Goal: Information Seeking & Learning: Understand process/instructions

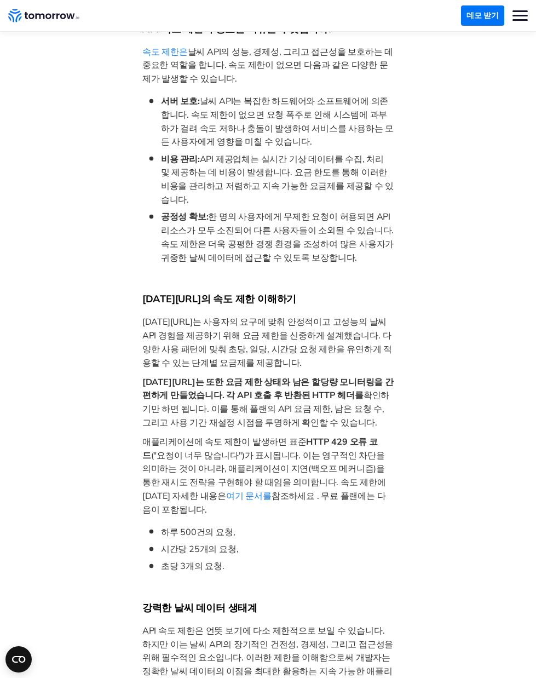
scroll to position [877, 0]
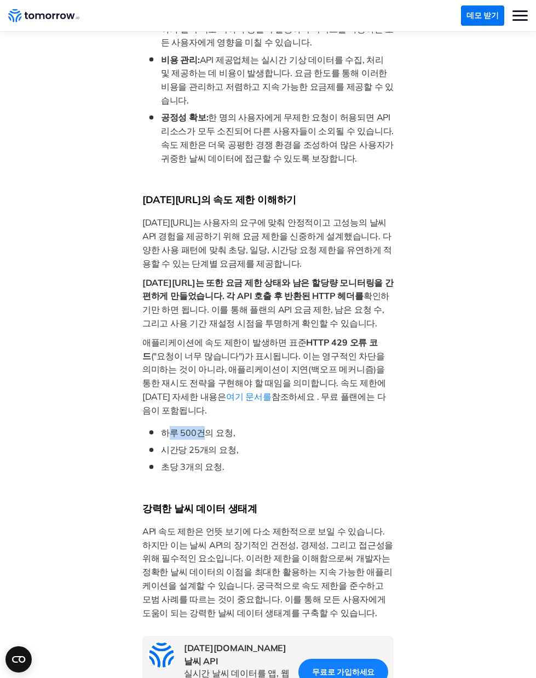
drag, startPoint x: 169, startPoint y: 378, endPoint x: 242, endPoint y: 386, distance: 73.3
click at [242, 426] on ul "하루 500건의 요청, 시간당 25개의 요청, 초당 3개의 요청." at bounding box center [268, 450] width 252 height 48
click at [219, 461] on font "초당 3개의 요청." at bounding box center [193, 466] width 64 height 11
drag, startPoint x: 219, startPoint y: 413, endPoint x: 191, endPoint y: 376, distance: 46.1
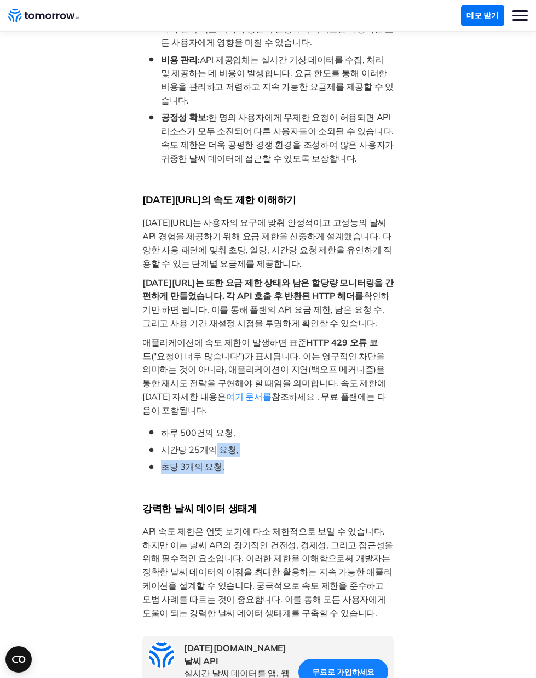
click at [197, 426] on ul "하루 500건의 요청, 시간당 25개의 요청, 초당 3개의 요청." at bounding box center [268, 450] width 252 height 48
drag, startPoint x: 191, startPoint y: 376, endPoint x: 186, endPoint y: 369, distance: 7.9
click at [186, 369] on div "날씨 데이터는 더 이상 단순히 예보를 확인하는 데 그치지 않습니다. 모든 산업 분야에서 강력한 날씨 예보 API 를 통해 제공되는 초정밀 실시…" at bounding box center [268, 141] width 252 height 1134
click at [201, 444] on font "시간당 25개의 요청," at bounding box center [200, 449] width 78 height 11
drag, startPoint x: 179, startPoint y: 381, endPoint x: 224, endPoint y: 412, distance: 54.7
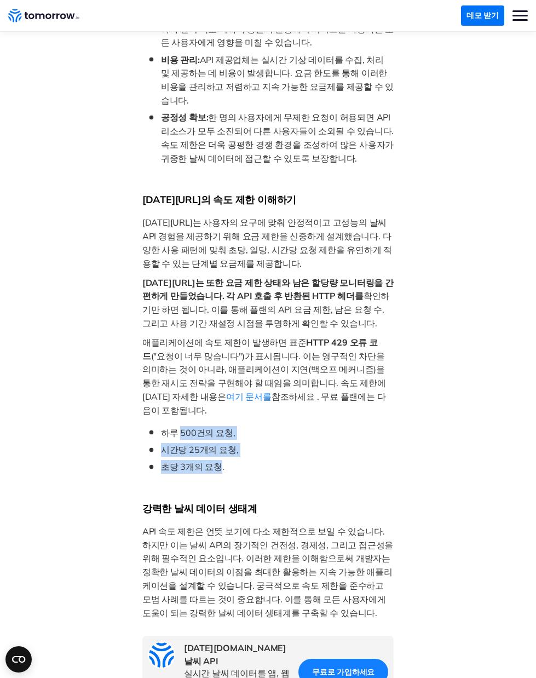
click at [222, 426] on ul "하루 500건의 요청, 시간당 25개의 요청, 초당 3개의 요청." at bounding box center [268, 450] width 252 height 48
click at [224, 460] on li "초당 3개의 요청." at bounding box center [271, 467] width 247 height 14
click at [258, 460] on li "초당 3개의 요청." at bounding box center [271, 467] width 247 height 14
click at [192, 426] on li "하루 500건의 요청," at bounding box center [271, 433] width 247 height 14
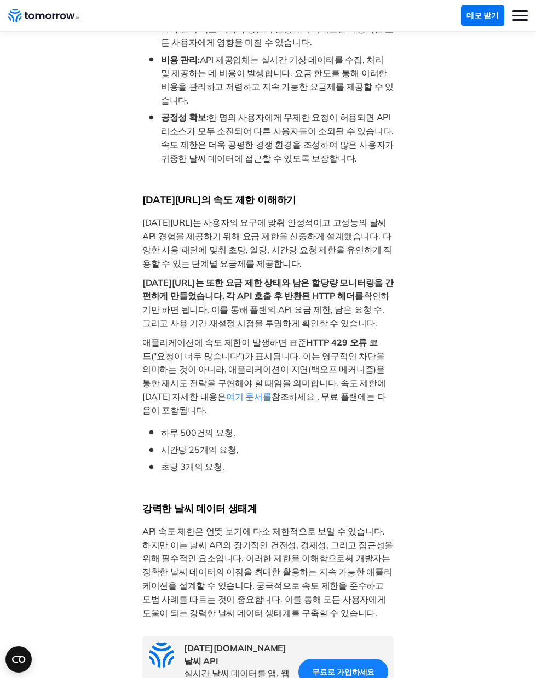
click at [171, 427] on font "하루 500건의 요청," at bounding box center [198, 432] width 75 height 11
drag, startPoint x: 171, startPoint y: 382, endPoint x: 181, endPoint y: 396, distance: 16.9
click at [181, 426] on ul "하루 500건의 요청, 시간당 25개의 요청, 초당 3개의 요청." at bounding box center [268, 450] width 252 height 48
click at [186, 461] on font "초당 3개의 요청." at bounding box center [193, 466] width 64 height 11
click at [201, 426] on ul "하루 500건의 요청, 시간당 25개의 요청, 초당 3개의 요청." at bounding box center [268, 450] width 252 height 48
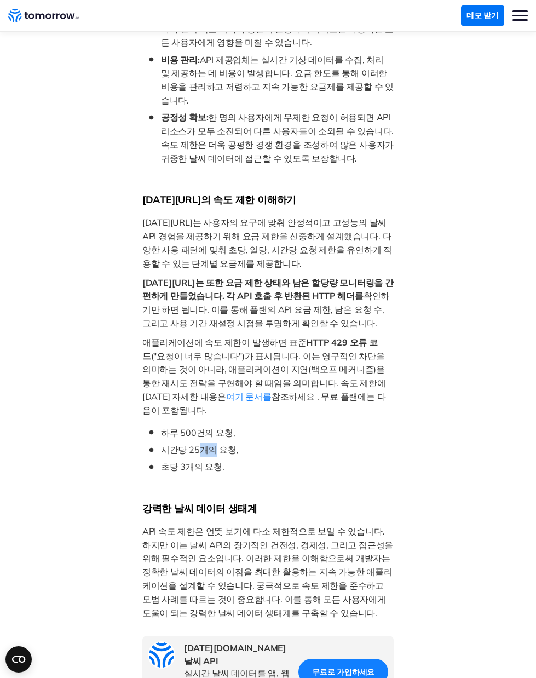
click at [202, 426] on ul "하루 500건의 요청, 시간당 25개의 요청, 초당 3개의 요청." at bounding box center [268, 450] width 252 height 48
click at [203, 420] on div "날씨 데이터는 더 이상 단순히 예보를 확인하는 데 그치지 않습니다. 모든 산업 분야에서 강력한 날씨 예보 API 를 통해 제공되는 초정밀 실시…" at bounding box center [268, 141] width 252 height 1134
click at [192, 461] on font "초당 3개의 요청." at bounding box center [193, 466] width 64 height 11
drag, startPoint x: 193, startPoint y: 402, endPoint x: 192, endPoint y: 380, distance: 22.5
click at [192, 426] on ul "하루 500건의 요청, 시간당 25개의 요청, 초당 3개의 요청." at bounding box center [268, 450] width 252 height 48
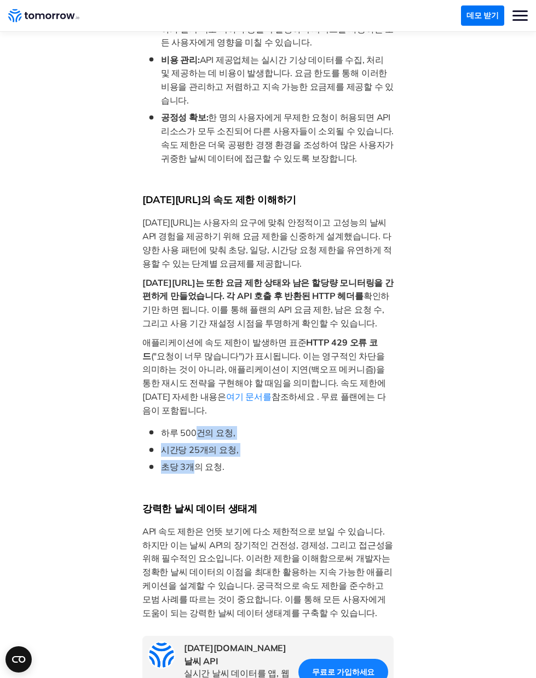
click at [191, 427] on font "하루 500건의 요청," at bounding box center [198, 432] width 75 height 11
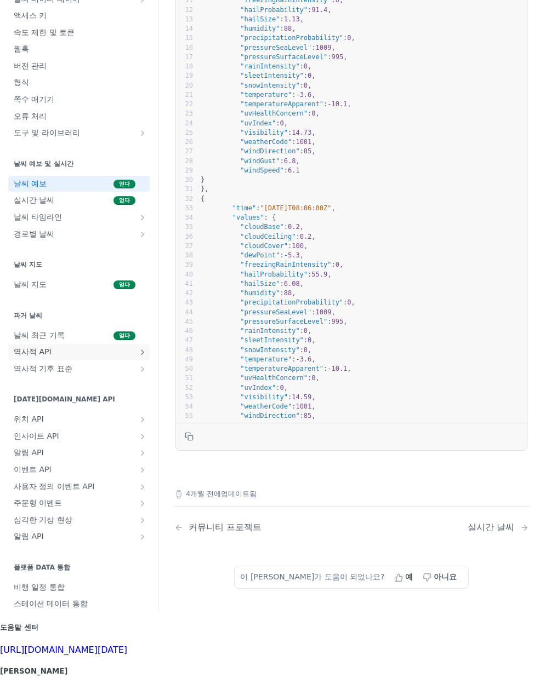
scroll to position [49, 0]
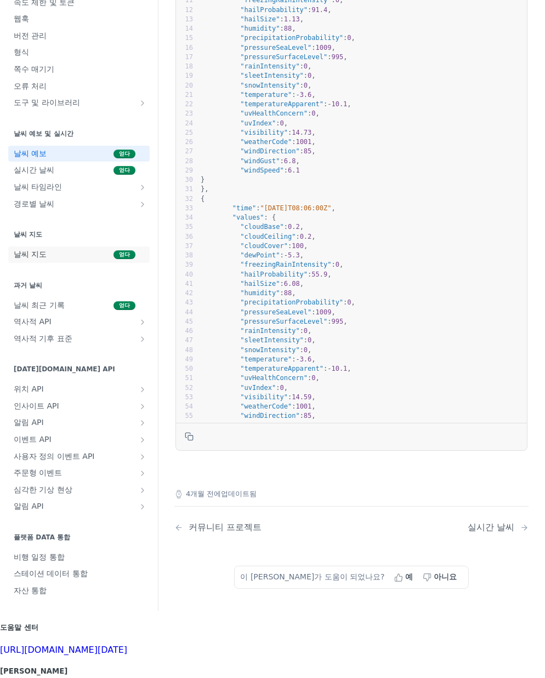
click at [54, 256] on span "날씨 지도" at bounding box center [62, 254] width 97 height 11
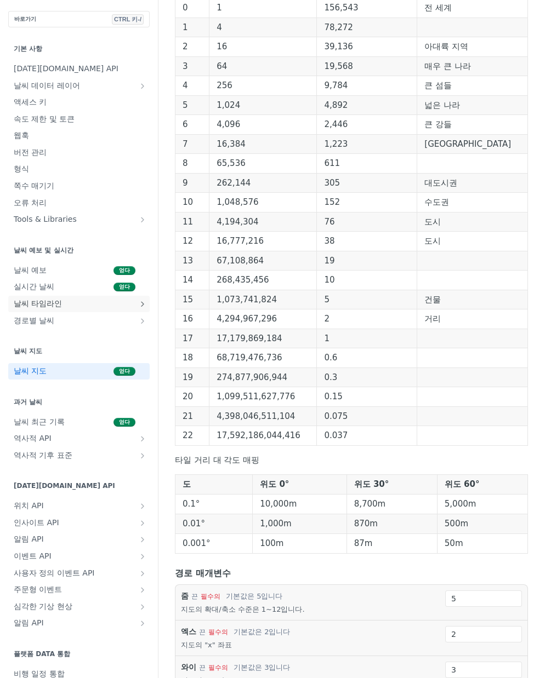
scroll to position [488, 0]
click at [66, 224] on span "Tools & Libraries" at bounding box center [75, 219] width 122 height 11
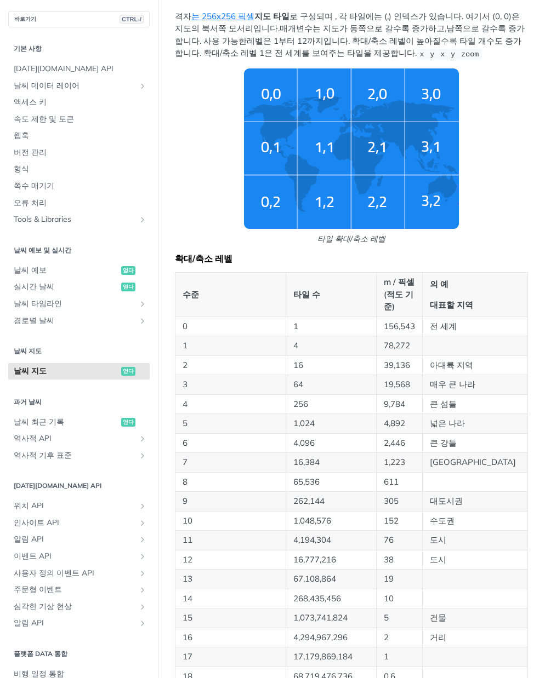
scroll to position [329, 0]
drag, startPoint x: 285, startPoint y: 319, endPoint x: 307, endPoint y: 320, distance: 21.9
click at [307, 320] on tr "0 1 156,543 전 세계" at bounding box center [351, 326] width 352 height 20
click at [315, 323] on p "1" at bounding box center [331, 326] width 76 height 13
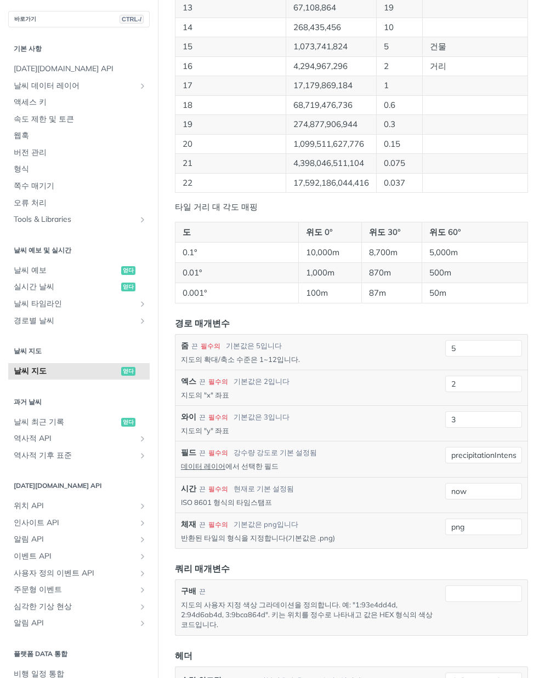
scroll to position [932, 0]
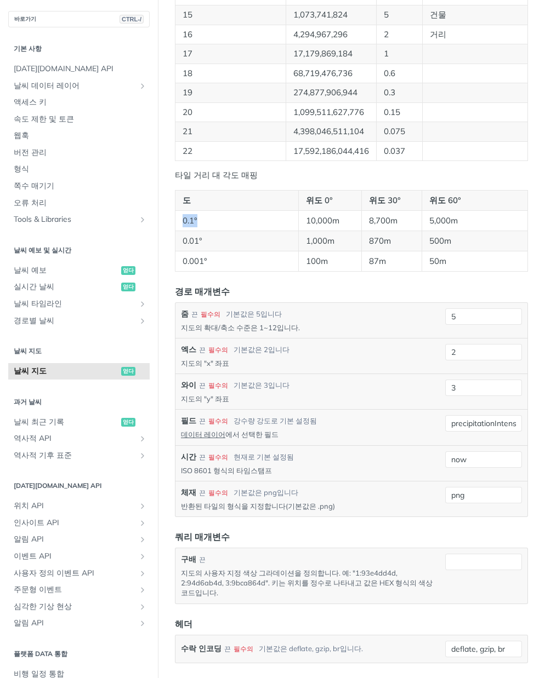
drag, startPoint x: 182, startPoint y: 221, endPoint x: 208, endPoint y: 225, distance: 26.0
click at [212, 225] on td "0.1°" at bounding box center [236, 220] width 123 height 20
click at [205, 223] on td "0.1°" at bounding box center [236, 220] width 123 height 20
drag, startPoint x: 181, startPoint y: 213, endPoint x: 199, endPoint y: 216, distance: 18.3
click at [199, 216] on td "0.1°" at bounding box center [236, 220] width 123 height 20
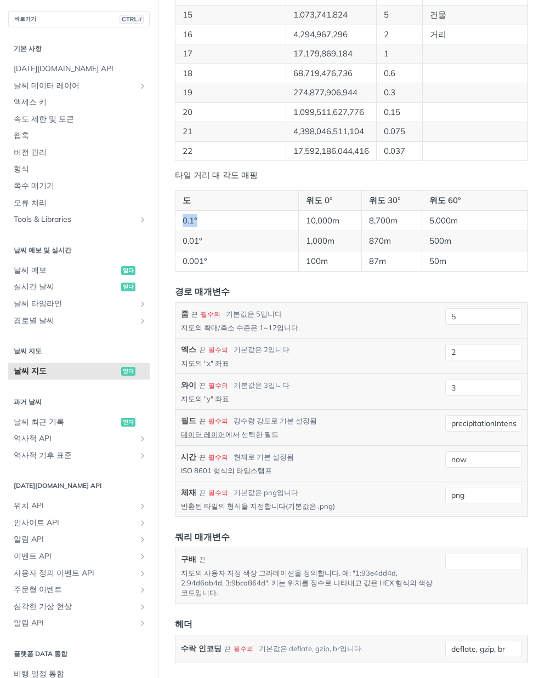
click at [199, 216] on td "0.1°" at bounding box center [236, 220] width 123 height 20
drag, startPoint x: 197, startPoint y: 216, endPoint x: 184, endPoint y: 216, distance: 13.2
click at [184, 216] on font "0.1°" at bounding box center [189, 220] width 15 height 10
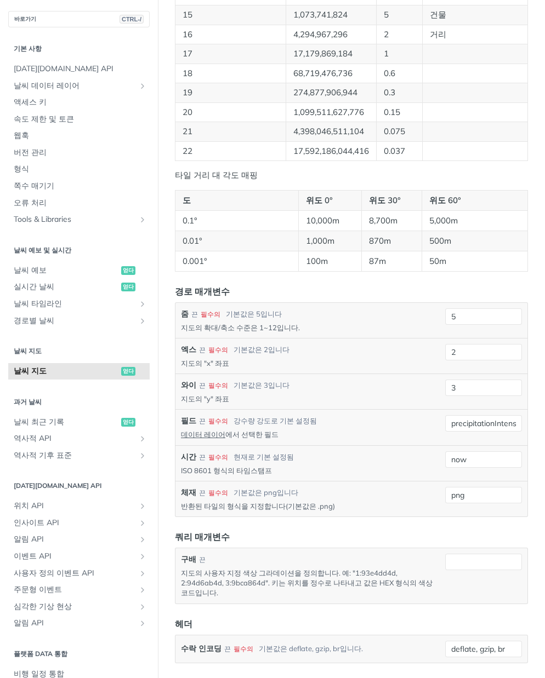
click at [228, 219] on td "0.1°" at bounding box center [236, 220] width 123 height 20
drag, startPoint x: 307, startPoint y: 259, endPoint x: 317, endPoint y: 260, distance: 10.5
click at [317, 260] on font "100m" at bounding box center [317, 261] width 22 height 10
click at [305, 271] on td "100m" at bounding box center [330, 261] width 62 height 20
drag, startPoint x: 182, startPoint y: 261, endPoint x: 204, endPoint y: 264, distance: 22.2
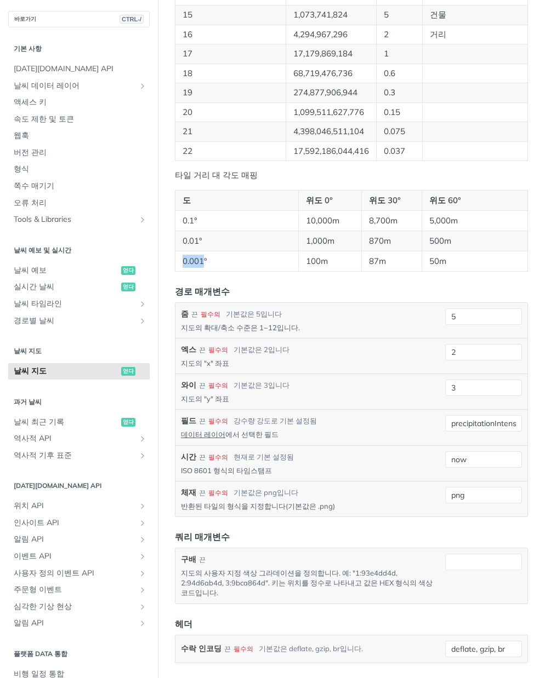
click at [204, 264] on font "0.001°" at bounding box center [194, 261] width 25 height 10
click at [212, 265] on td "0.001°" at bounding box center [236, 261] width 123 height 20
drag, startPoint x: 180, startPoint y: 260, endPoint x: 204, endPoint y: 266, distance: 24.7
click at [204, 266] on td "0.001°" at bounding box center [236, 261] width 123 height 20
drag, startPoint x: 295, startPoint y: 258, endPoint x: 344, endPoint y: 265, distance: 49.4
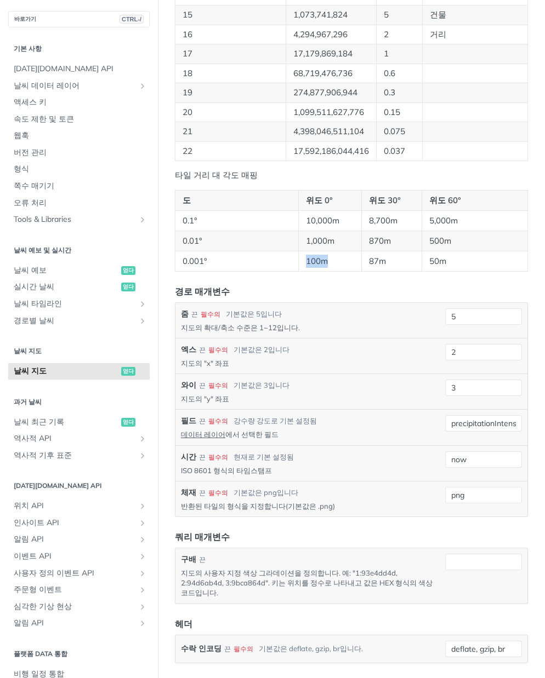
click at [344, 265] on tr "0.001° 100m 87m 50m" at bounding box center [351, 261] width 352 height 20
click at [332, 261] on td "100m" at bounding box center [330, 261] width 62 height 20
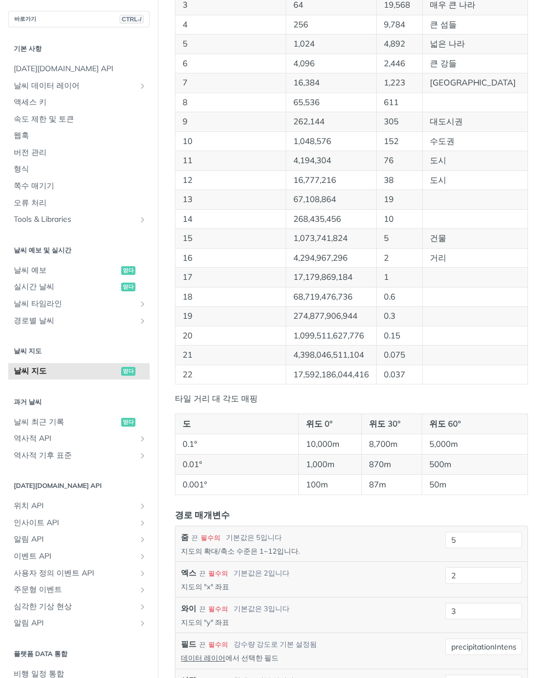
scroll to position [877, 0]
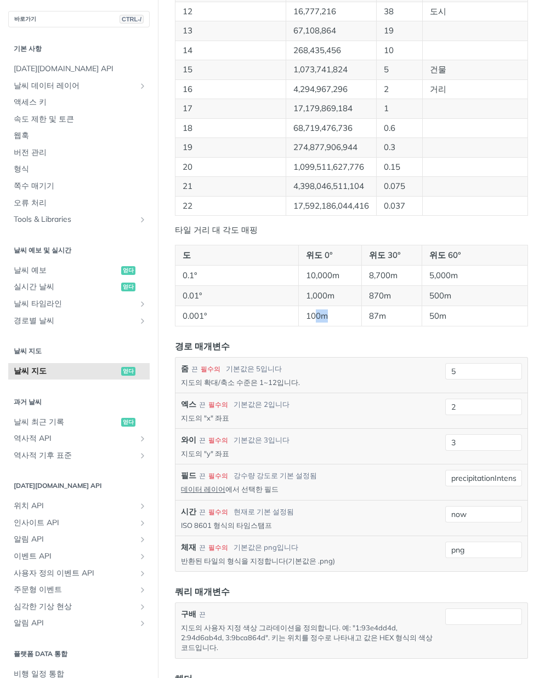
drag, startPoint x: 319, startPoint y: 315, endPoint x: 376, endPoint y: 317, distance: 56.5
click at [352, 321] on td "100m" at bounding box center [330, 316] width 62 height 20
click at [380, 316] on font "87m" at bounding box center [377, 316] width 17 height 10
drag, startPoint x: 304, startPoint y: 311, endPoint x: 338, endPoint y: 312, distance: 34.0
click at [338, 312] on td "100m" at bounding box center [330, 316] width 62 height 20
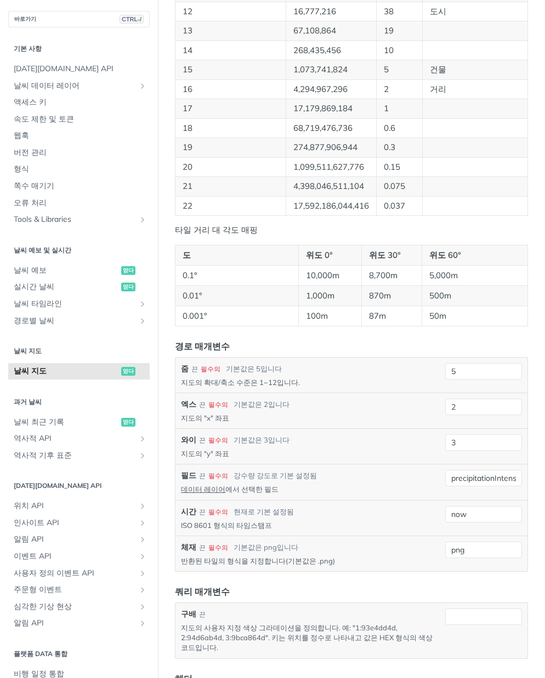
click at [258, 316] on td "0.001°" at bounding box center [236, 316] width 123 height 20
drag, startPoint x: 175, startPoint y: 317, endPoint x: 219, endPoint y: 317, distance: 43.8
click at [219, 317] on td "0.001°" at bounding box center [236, 316] width 123 height 20
click at [210, 316] on td "0.001°" at bounding box center [236, 316] width 123 height 20
drag, startPoint x: 181, startPoint y: 316, endPoint x: 189, endPoint y: 316, distance: 8.2
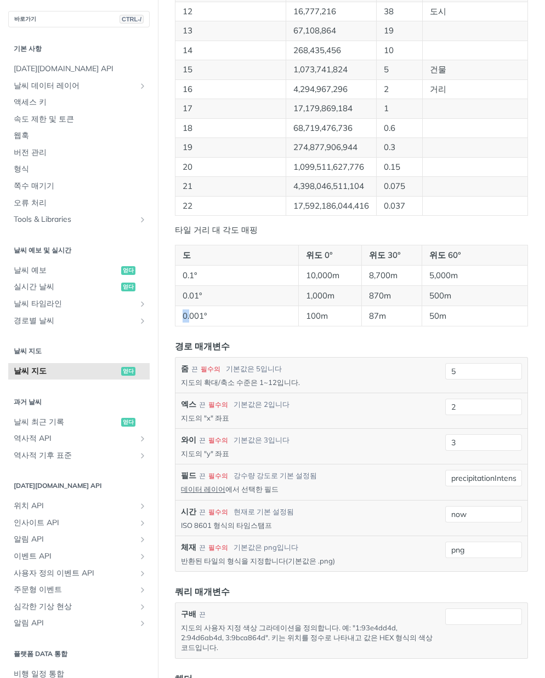
click at [189, 316] on td "0.001°" at bounding box center [236, 316] width 123 height 20
click at [190, 316] on font "0.001°" at bounding box center [194, 316] width 25 height 10
drag, startPoint x: 185, startPoint y: 275, endPoint x: 199, endPoint y: 278, distance: 14.6
click at [199, 278] on td "0.1°" at bounding box center [236, 275] width 123 height 20
click at [197, 281] on td "0.1°" at bounding box center [236, 275] width 123 height 20
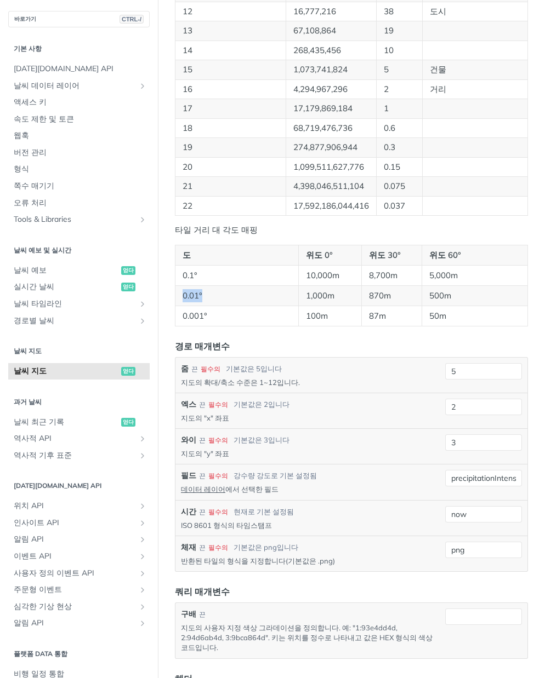
drag, startPoint x: 180, startPoint y: 294, endPoint x: 204, endPoint y: 298, distance: 24.4
click at [207, 296] on td "0.01°" at bounding box center [236, 295] width 123 height 20
click at [199, 300] on font "0.01°" at bounding box center [192, 295] width 20 height 10
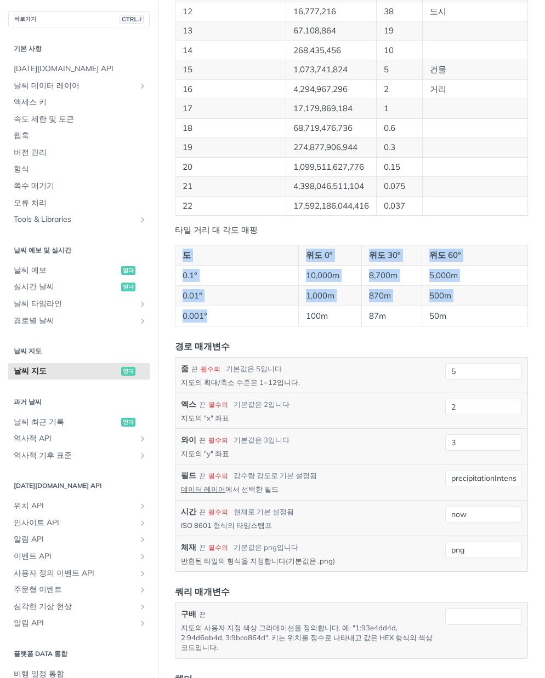
drag, startPoint x: 174, startPoint y: 305, endPoint x: 226, endPoint y: 315, distance: 53.0
click at [226, 315] on article "날씨 지도 얻다 https://api.tomorrow.io/v4 /맵/타일/ {확대/축소} / {x} / {y} / {필드} / {시간} . …" at bounding box center [351, 19] width 387 height 1675
click at [214, 316] on td "0.001°" at bounding box center [236, 316] width 123 height 20
drag, startPoint x: 210, startPoint y: 317, endPoint x: 173, endPoint y: 317, distance: 37.3
click at [173, 317] on article "날씨 지도 얻다 https://api.tomorrow.io/v4 /맵/타일/ {확대/축소} / {x} / {y} / {필드} / {시간} . …" at bounding box center [351, 19] width 387 height 1675
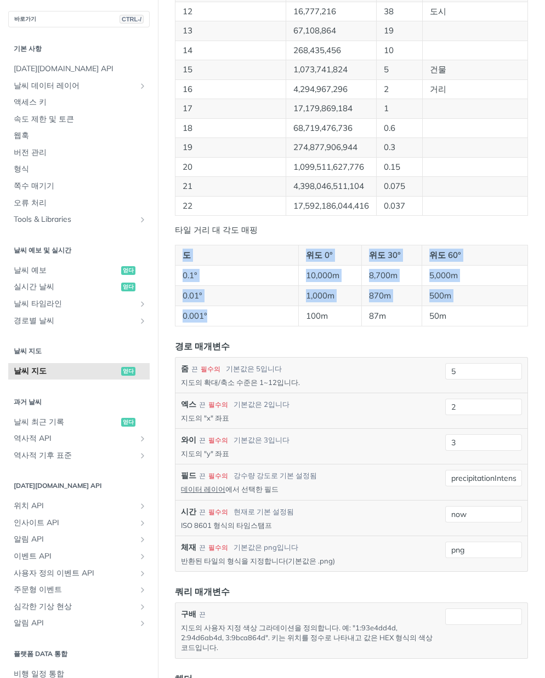
click at [227, 319] on td "0.001°" at bounding box center [236, 316] width 123 height 20
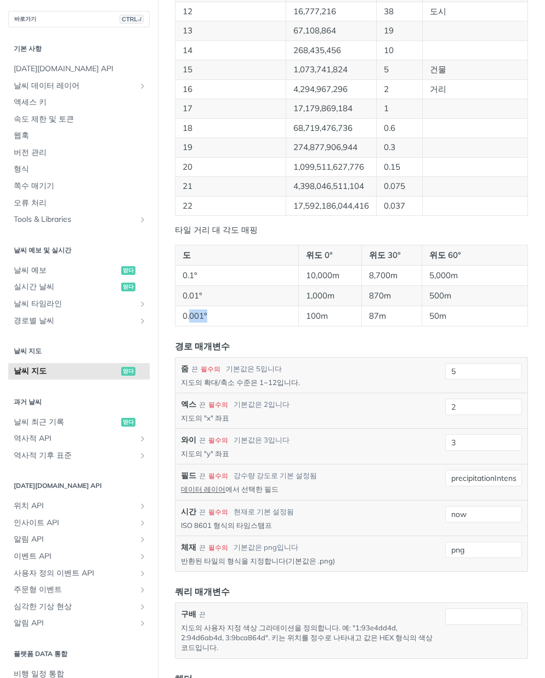
drag, startPoint x: 189, startPoint y: 316, endPoint x: 218, endPoint y: 316, distance: 29.0
click at [215, 316] on td "0.001°" at bounding box center [236, 316] width 123 height 20
click at [319, 322] on td "100m" at bounding box center [330, 316] width 62 height 20
drag, startPoint x: 300, startPoint y: 316, endPoint x: 326, endPoint y: 318, distance: 25.9
click at [326, 318] on td "100m" at bounding box center [330, 316] width 62 height 20
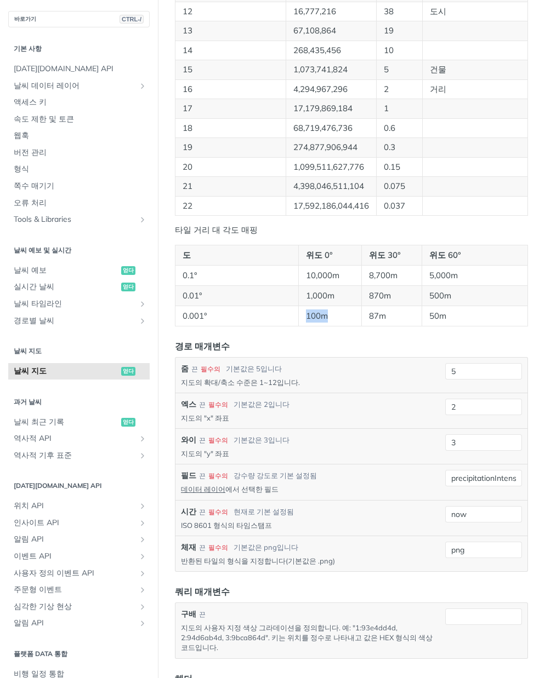
click at [324, 319] on font "100m" at bounding box center [317, 316] width 22 height 10
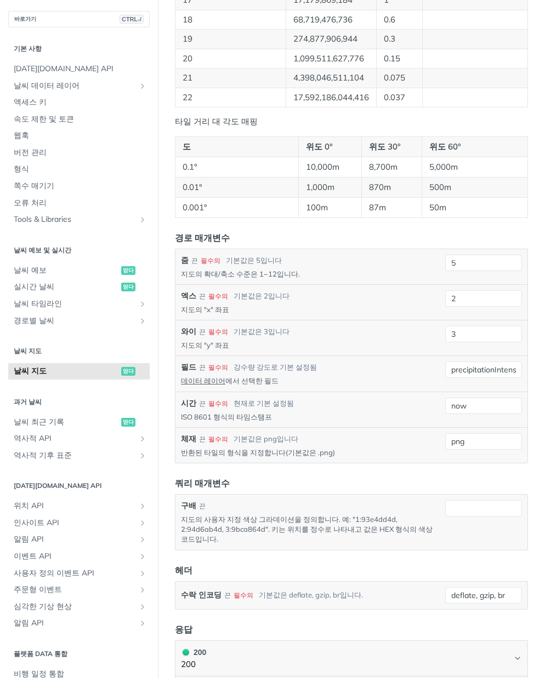
scroll to position [986, 0]
drag, startPoint x: 181, startPoint y: 239, endPoint x: 221, endPoint y: 241, distance: 40.0
click at [221, 241] on font "경로 매개변수" at bounding box center [202, 236] width 55 height 11
click at [209, 242] on font "경로 매개변수" at bounding box center [202, 236] width 55 height 11
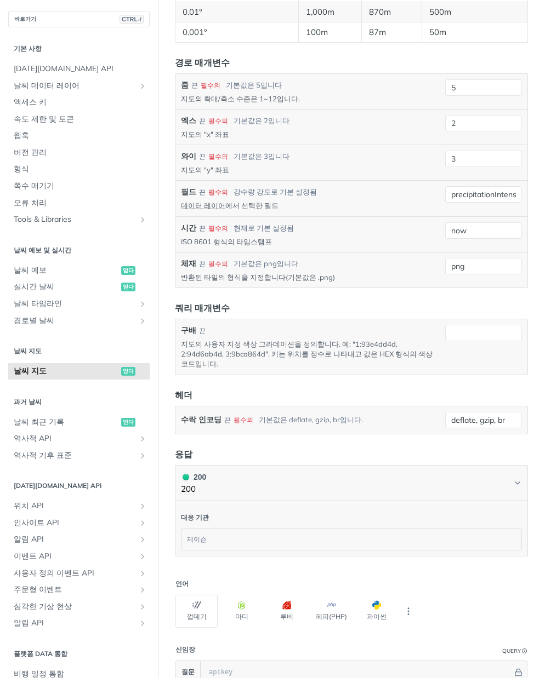
scroll to position [1315, 0]
